Goal: Ask a question

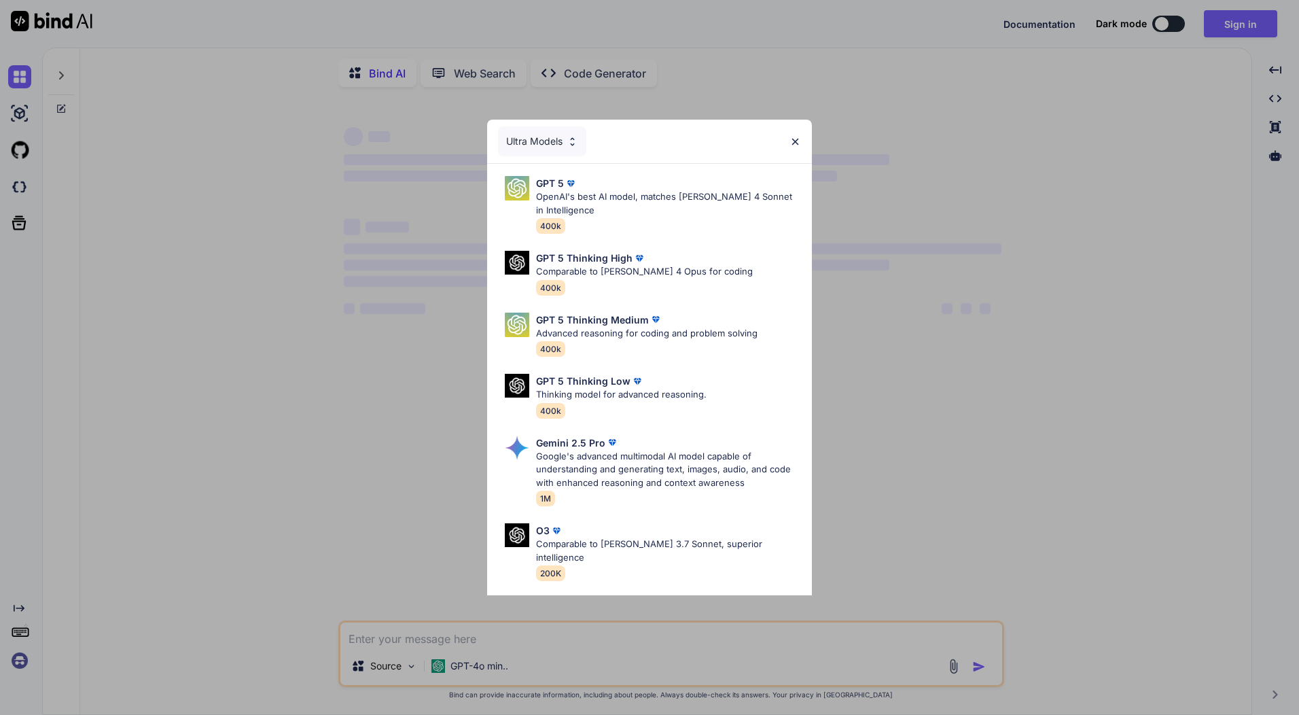
type textarea "x"
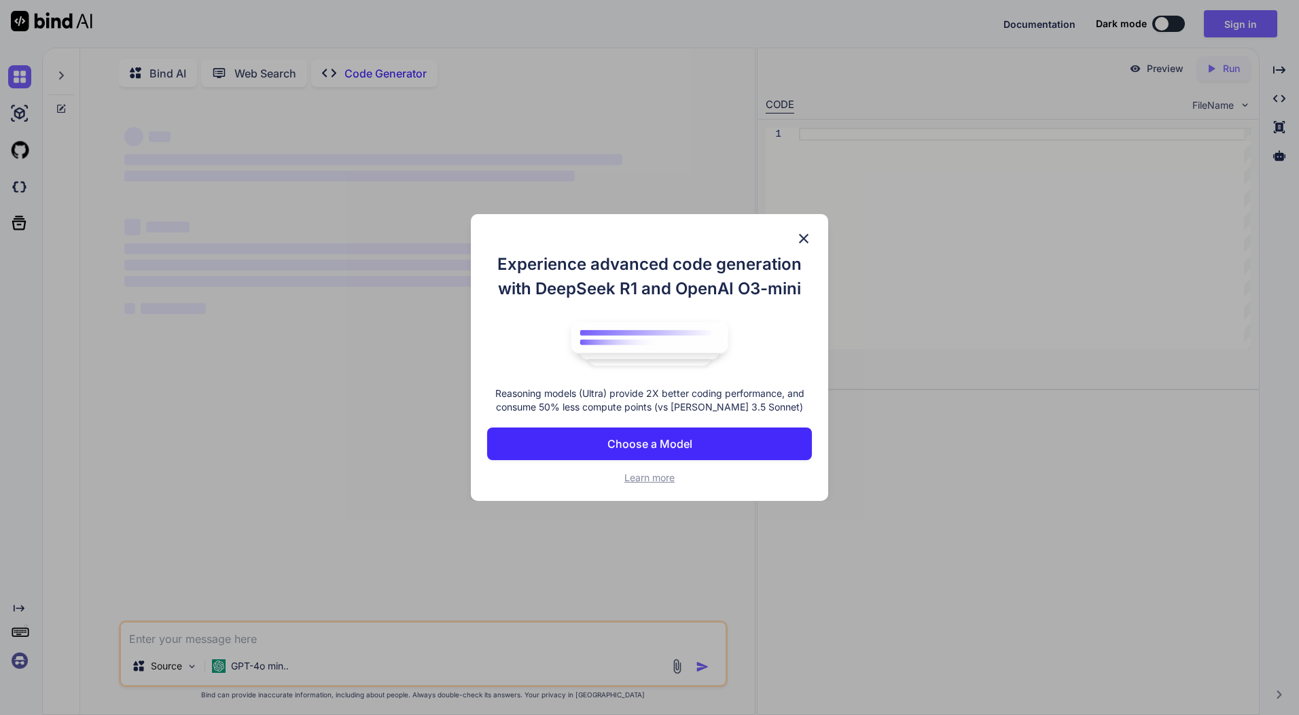
type textarea "x"
